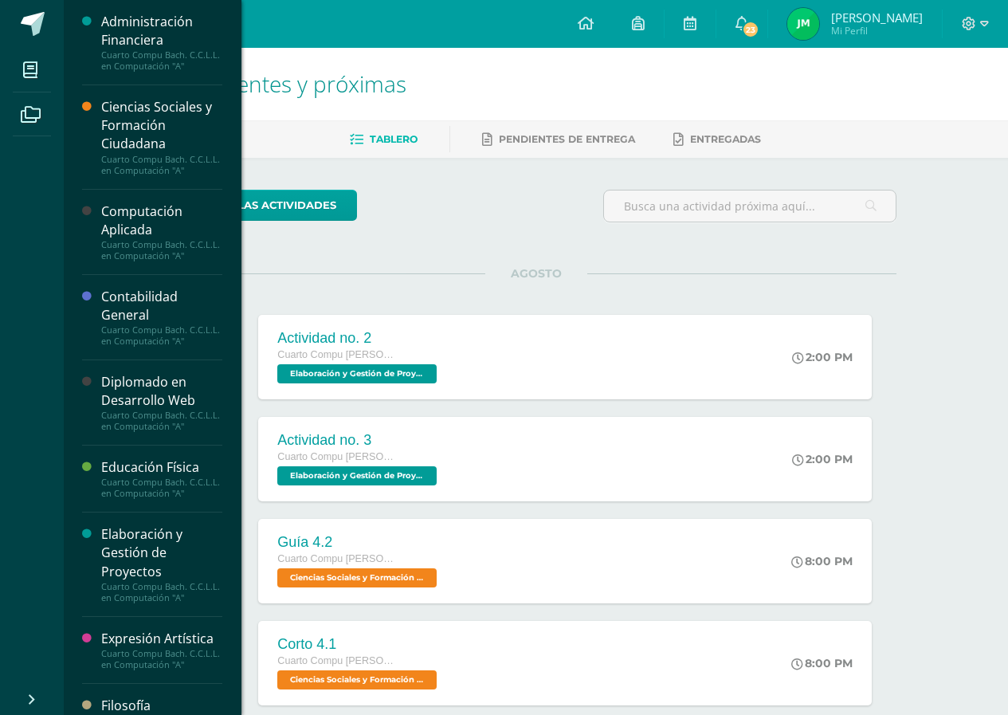
scroll to position [80, 0]
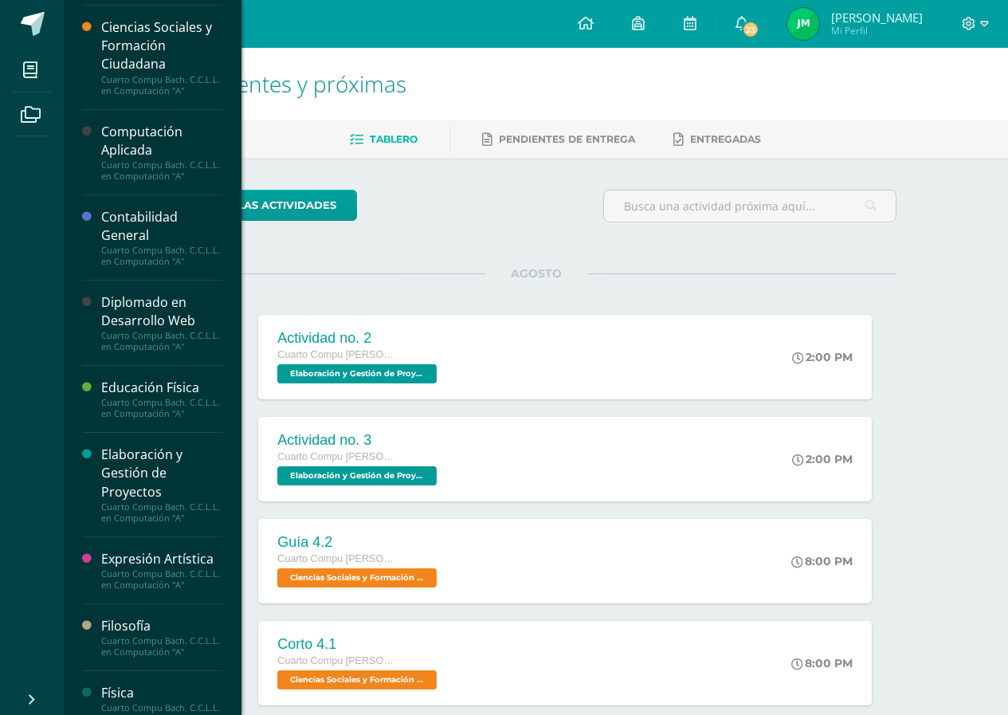
click at [176, 330] on div "Diplomado en Desarrollo Web" at bounding box center [161, 311] width 121 height 37
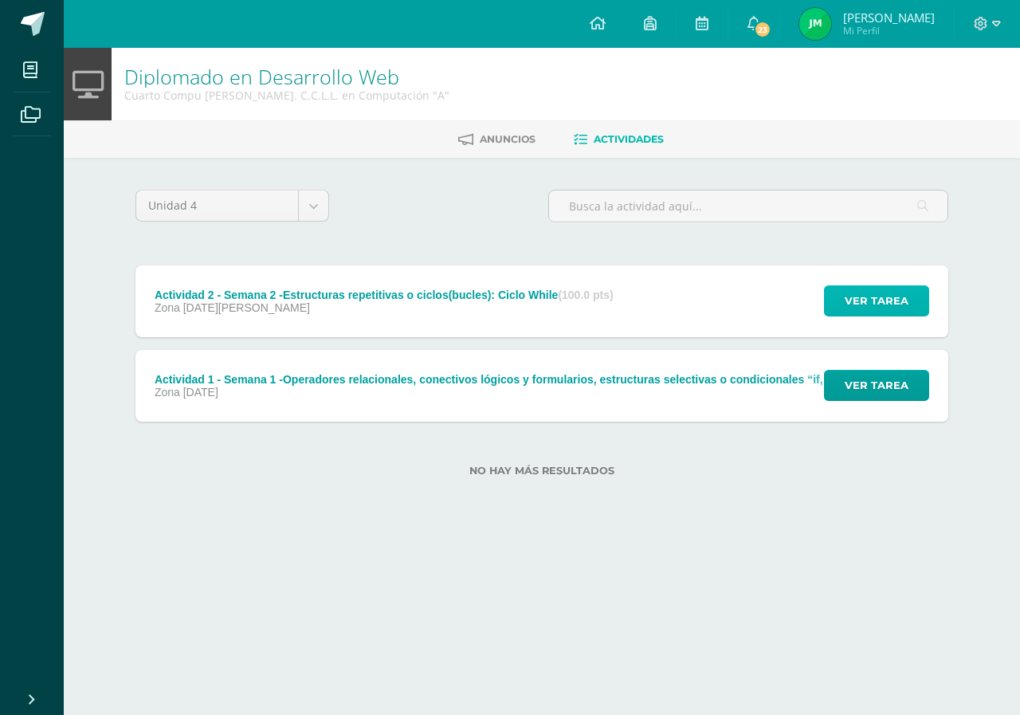
click at [829, 301] on button "Ver tarea" at bounding box center [876, 300] width 105 height 31
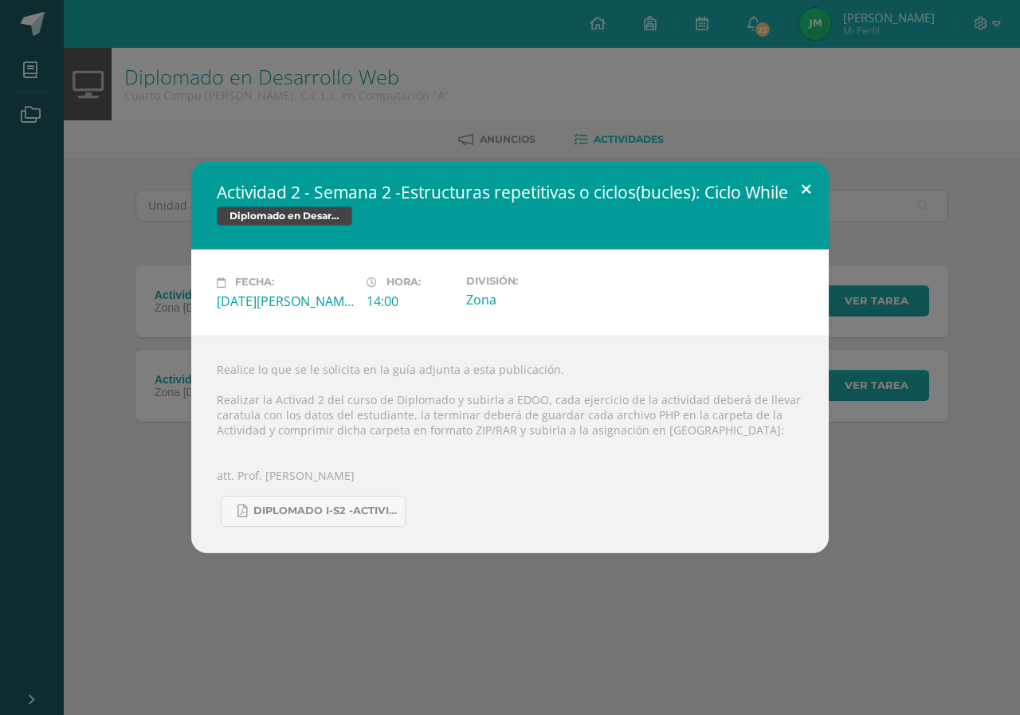
click at [786, 208] on button at bounding box center [805, 189] width 45 height 54
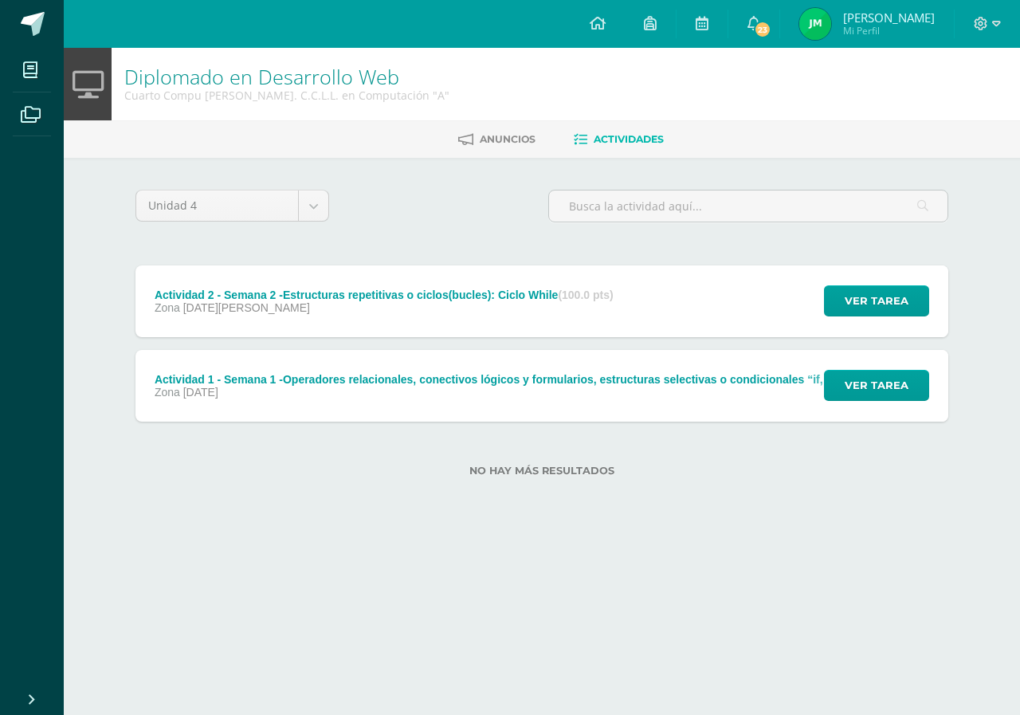
click at [962, 415] on div "Unidad 4 Unidad 1 Unidad 2 Unidad 3 Unidad 4 Actividad 2 - Semana 2 -Estructura…" at bounding box center [542, 343] width 876 height 370
click at [916, 381] on button "Ver tarea" at bounding box center [876, 385] width 105 height 31
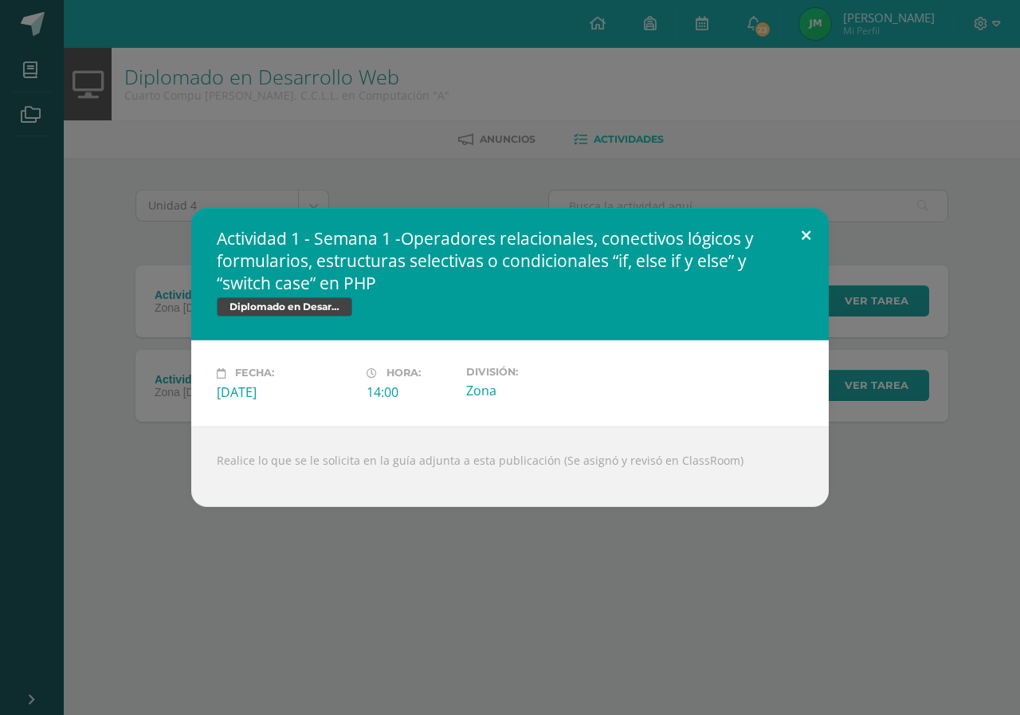
click at [816, 233] on button at bounding box center [805, 235] width 45 height 54
